Goal: Navigation & Orientation: Find specific page/section

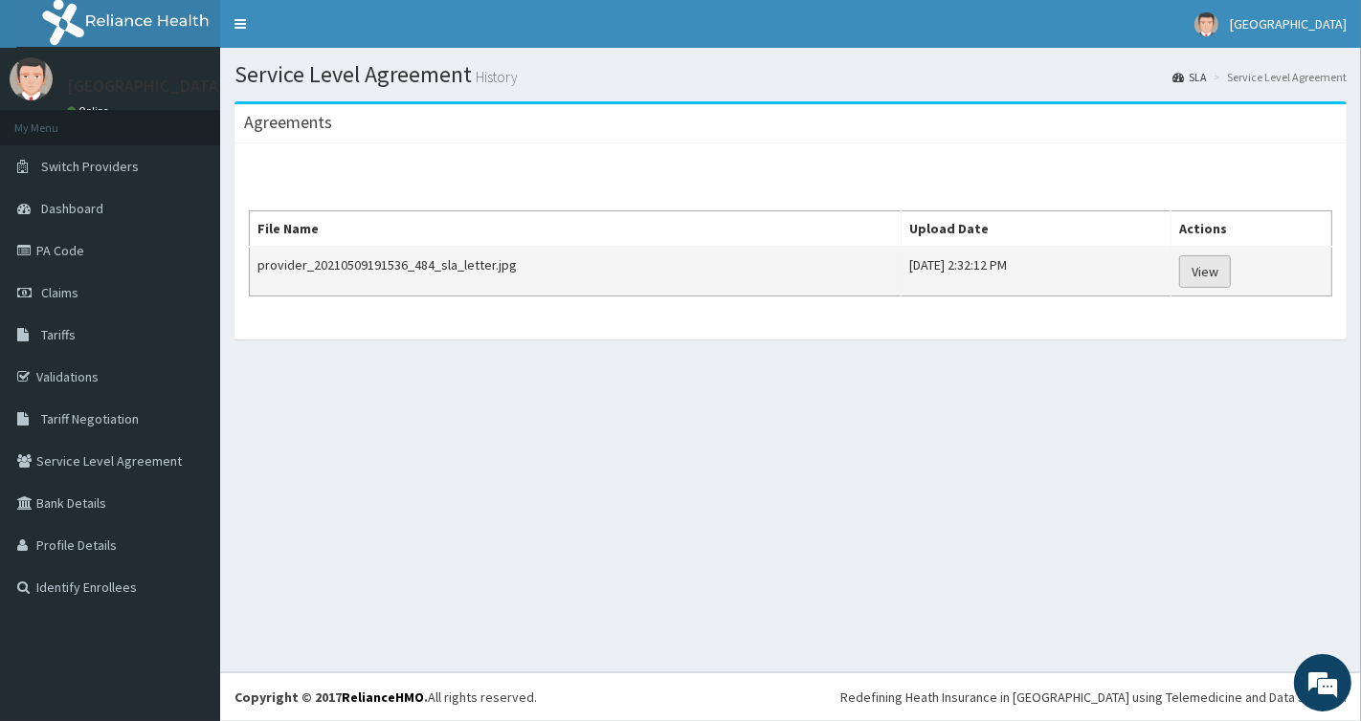
click at [1230, 273] on link "View" at bounding box center [1205, 271] width 52 height 33
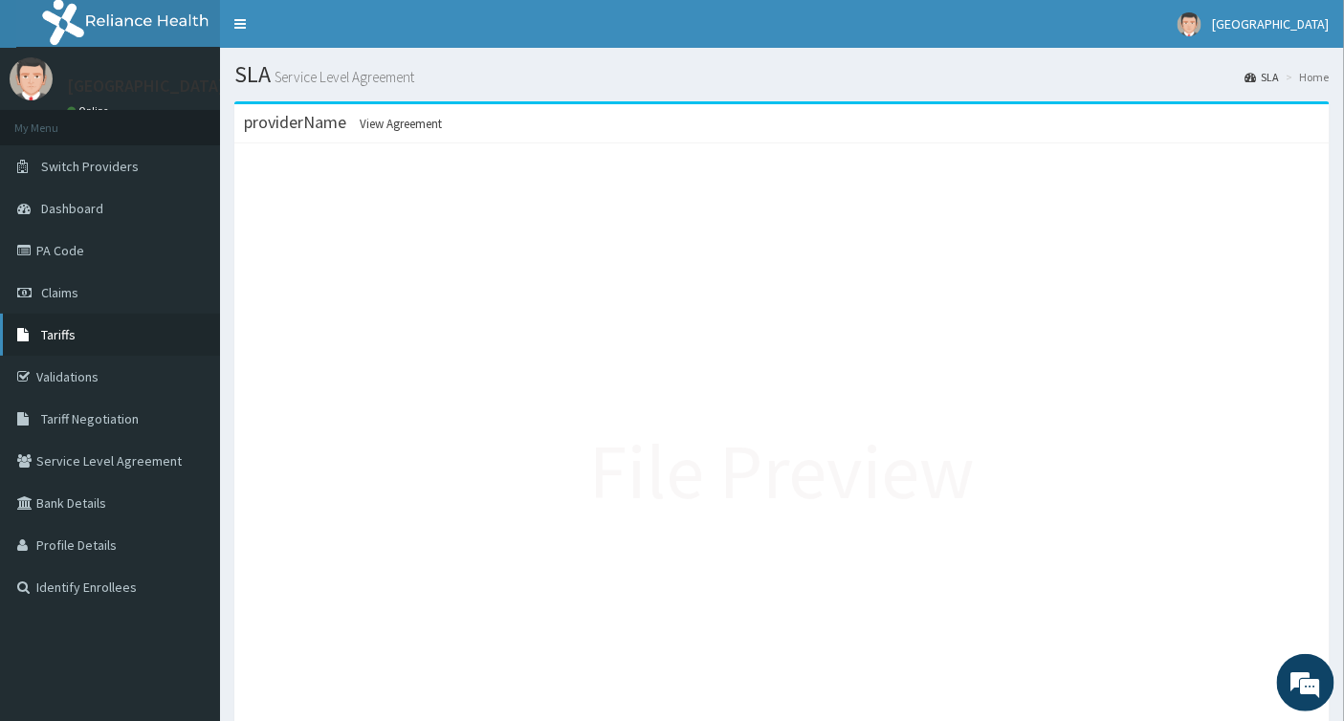
click at [80, 328] on link "Tariffs" at bounding box center [110, 335] width 220 height 42
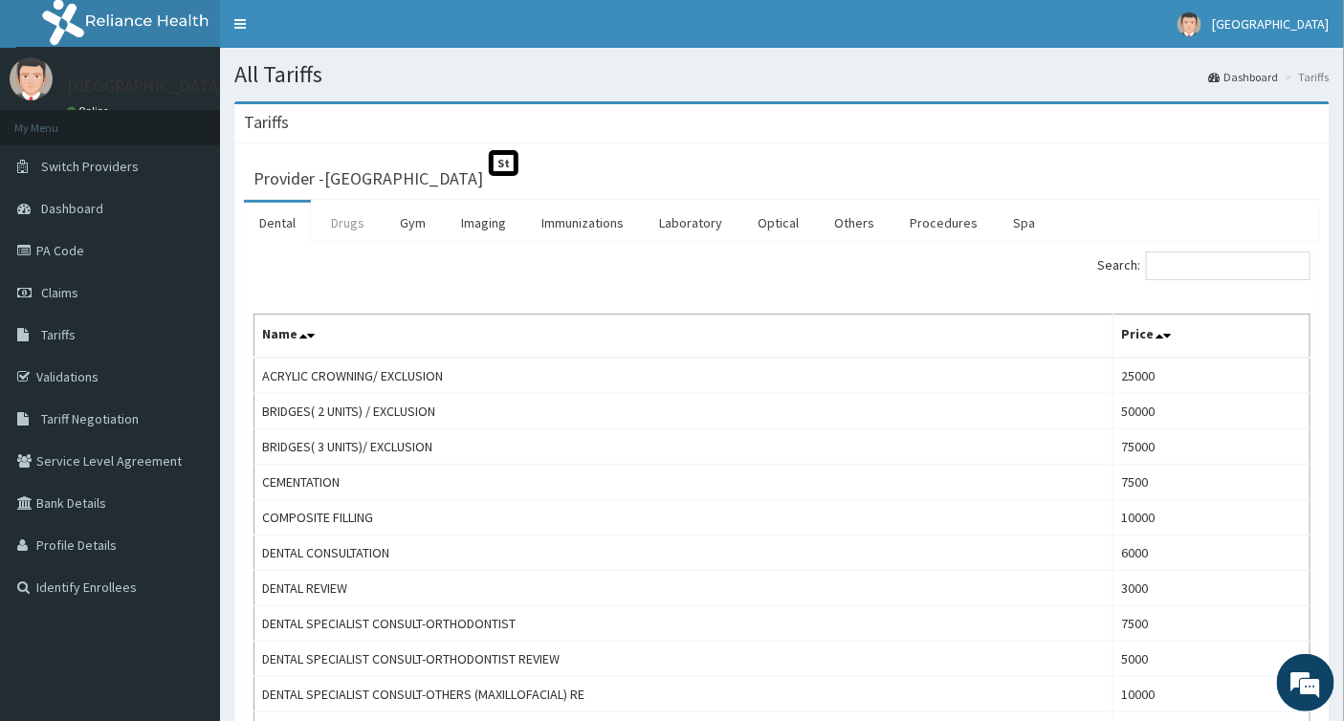
click at [349, 230] on link "Drugs" at bounding box center [348, 223] width 64 height 40
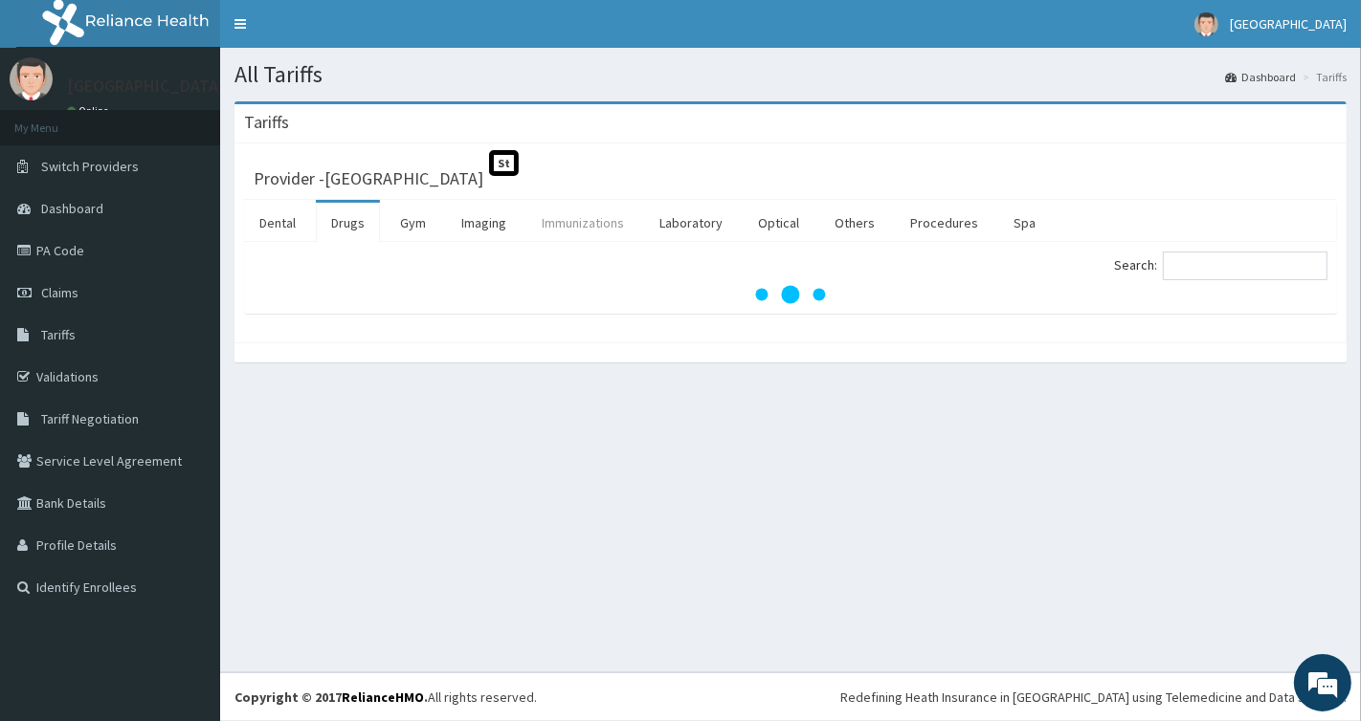
click at [567, 228] on link "Immunizations" at bounding box center [582, 223] width 113 height 40
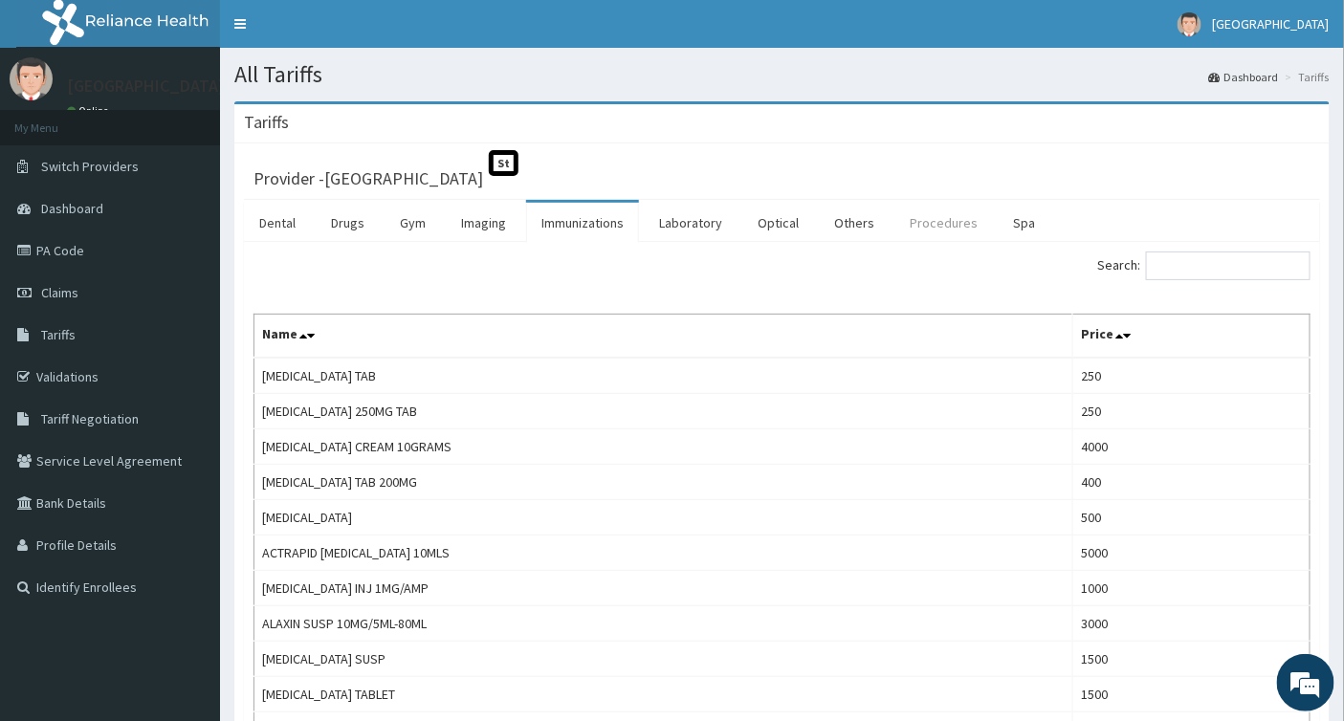
click at [960, 224] on link "Procedures" at bounding box center [944, 223] width 99 height 40
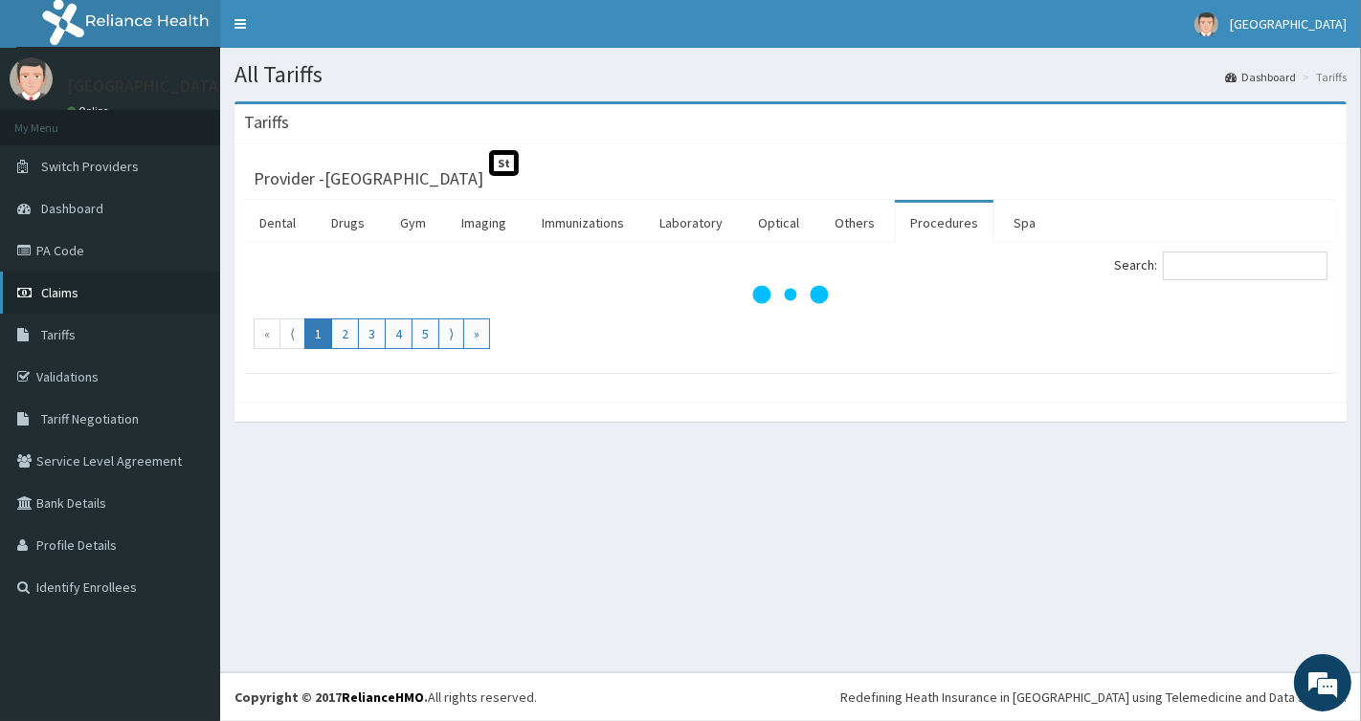
click at [81, 291] on link "Claims" at bounding box center [110, 293] width 220 height 42
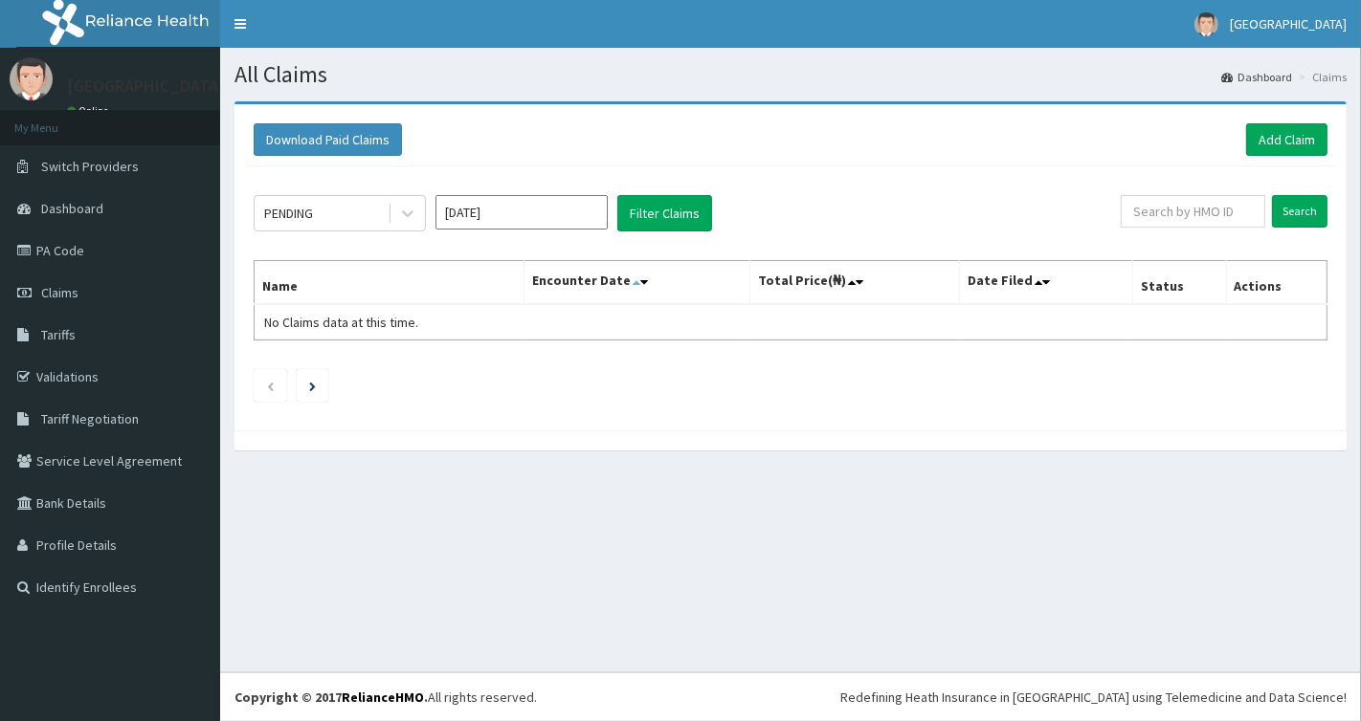
click at [640, 279] on icon at bounding box center [636, 282] width 8 height 13
click at [644, 279] on icon at bounding box center [644, 282] width 8 height 13
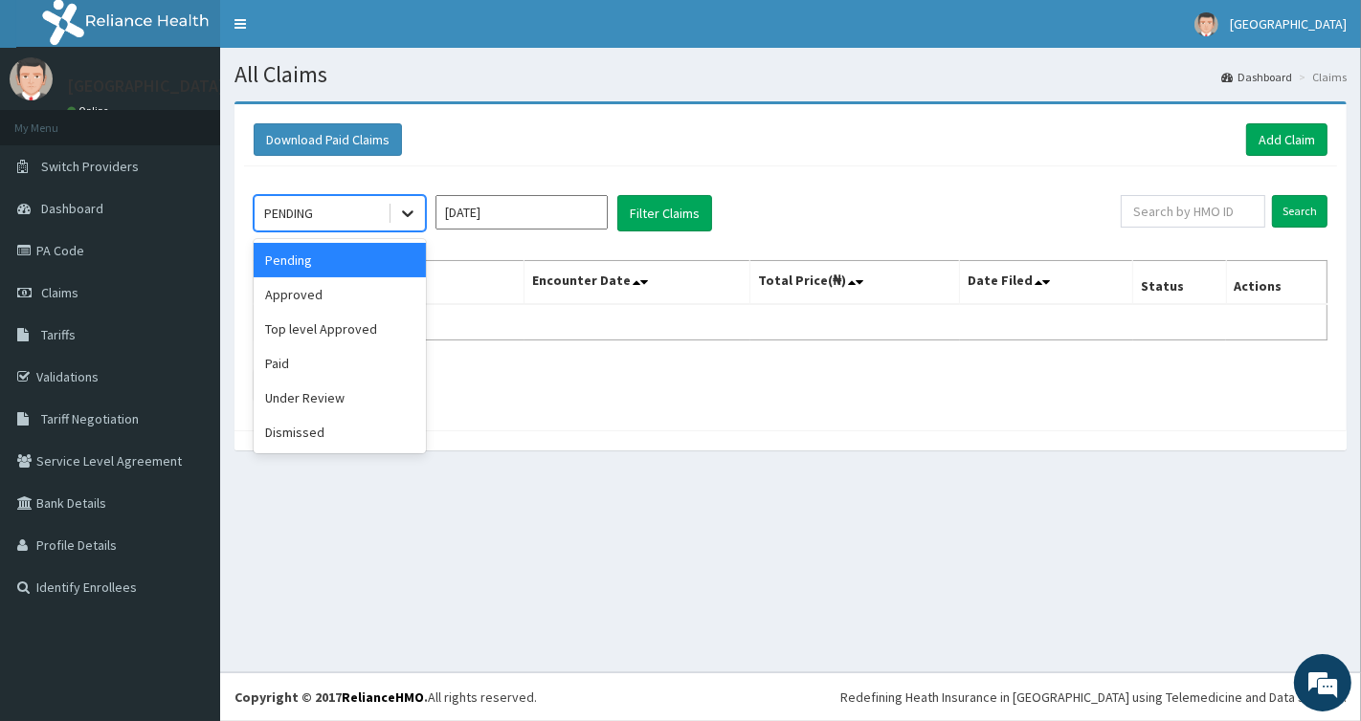
click at [411, 216] on icon at bounding box center [407, 213] width 19 height 19
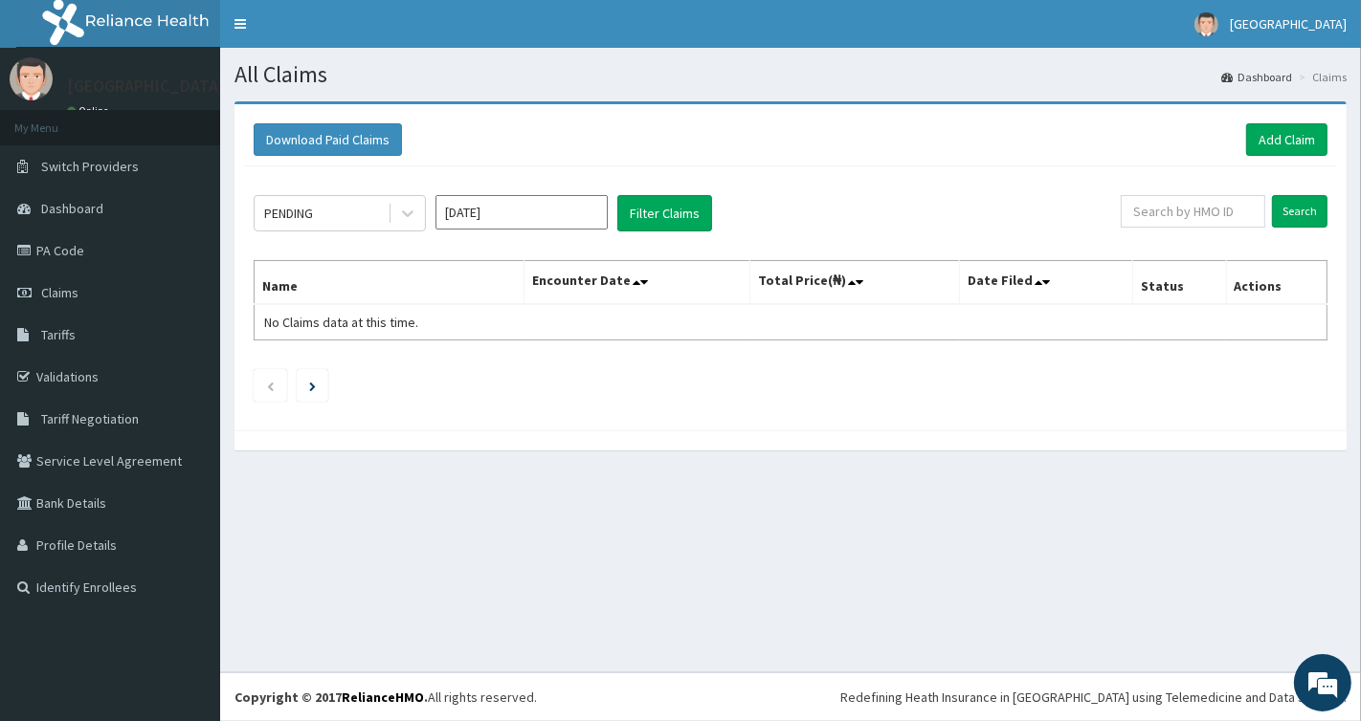
click at [470, 574] on div "All Claims Dashboard Claims Download Paid Claims Add Claim × Note you can only …" at bounding box center [790, 360] width 1140 height 625
click at [84, 376] on link "Validations" at bounding box center [110, 377] width 220 height 42
